Goal: Navigation & Orientation: Find specific page/section

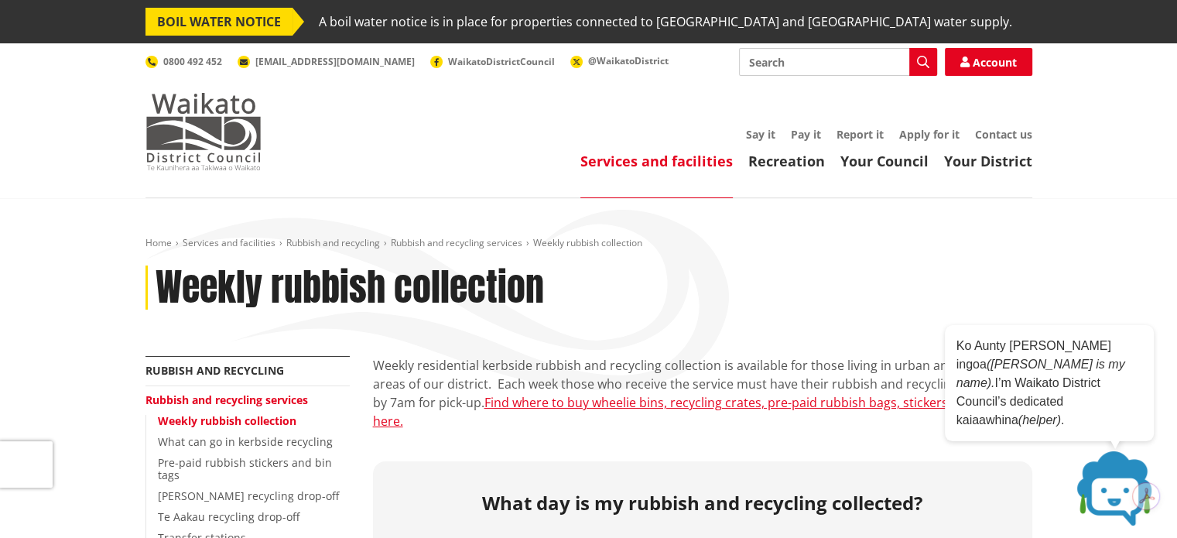
click at [196, 145] on img at bounding box center [203, 131] width 116 height 77
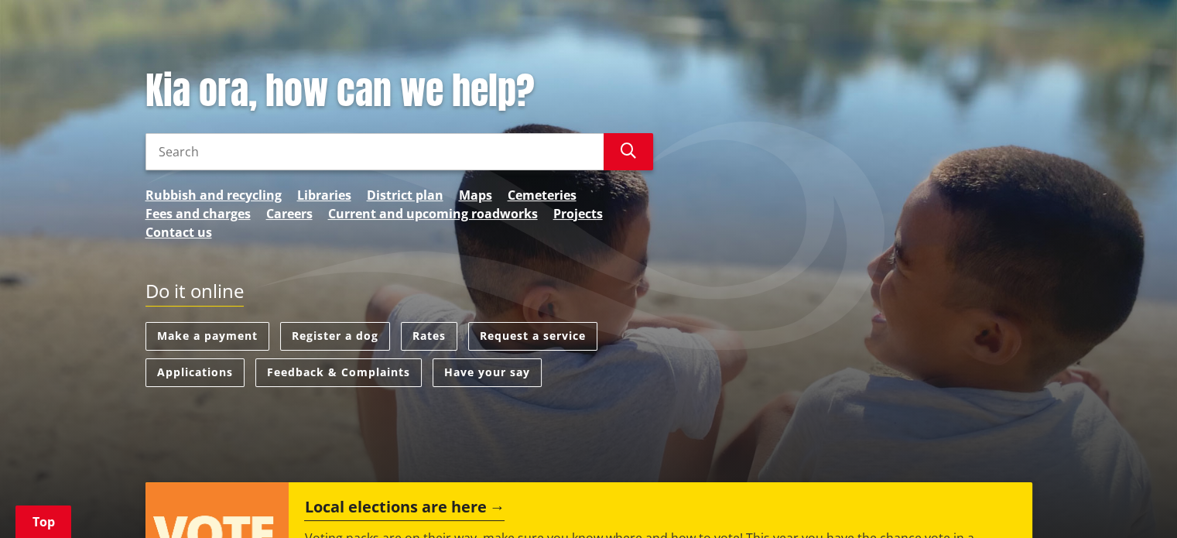
scroll to position [232, 0]
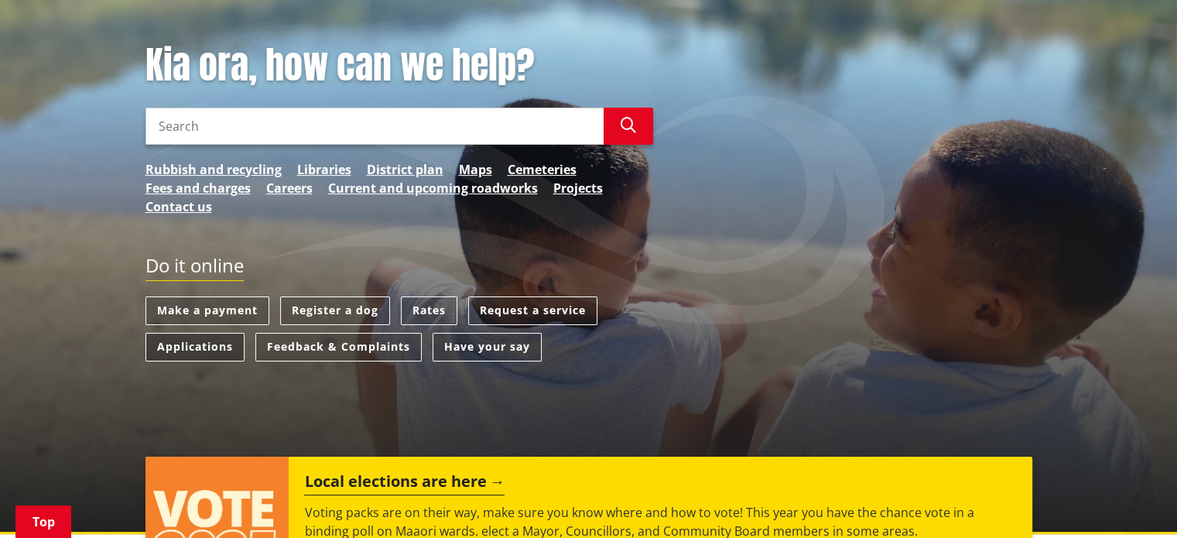
click at [194, 347] on link "Applications" at bounding box center [194, 347] width 99 height 29
